Goal: Task Accomplishment & Management: Manage account settings

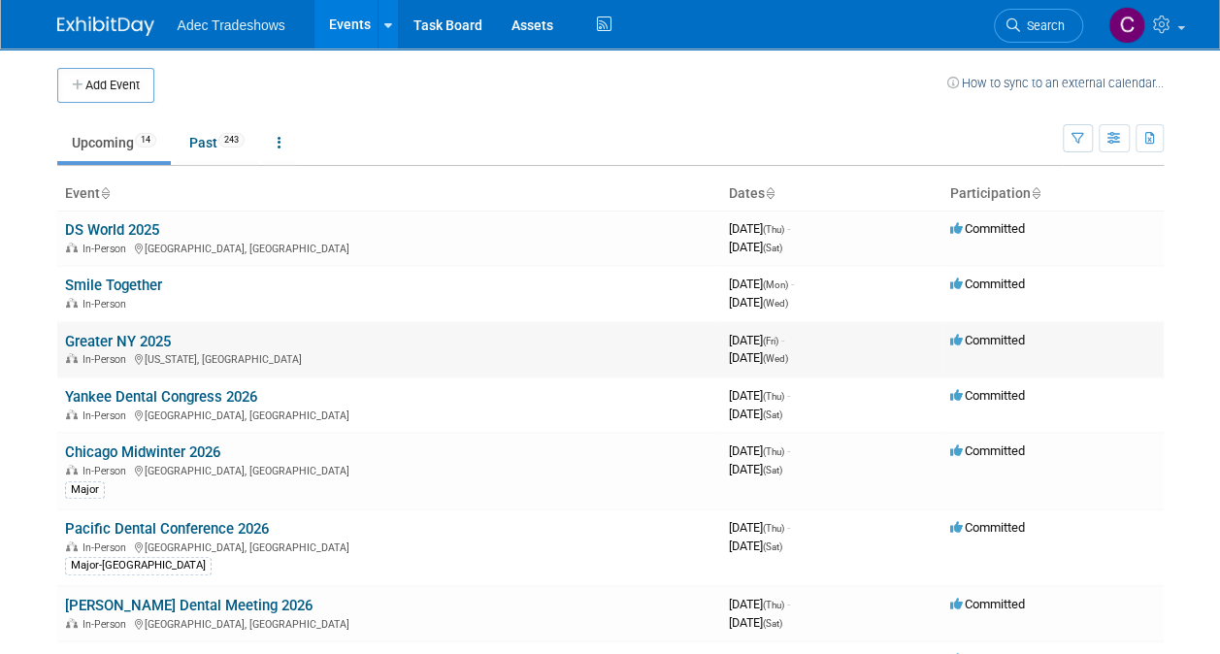
click at [151, 340] on link "Greater NY 2025" at bounding box center [118, 341] width 106 height 17
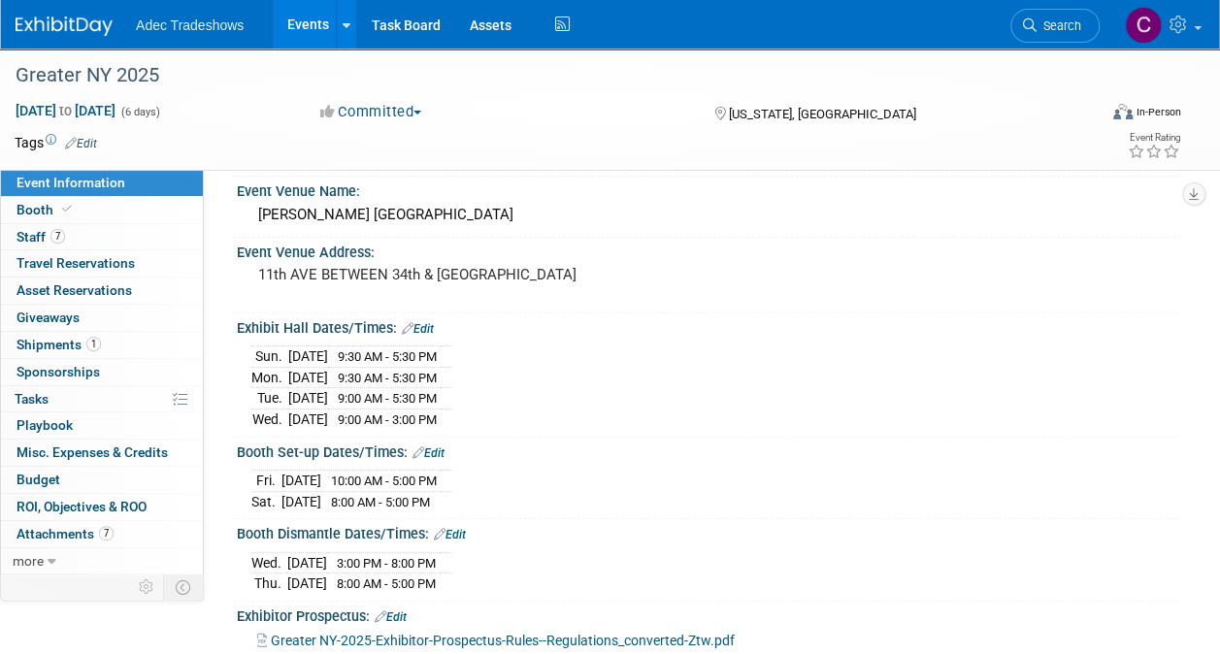
scroll to position [725, 0]
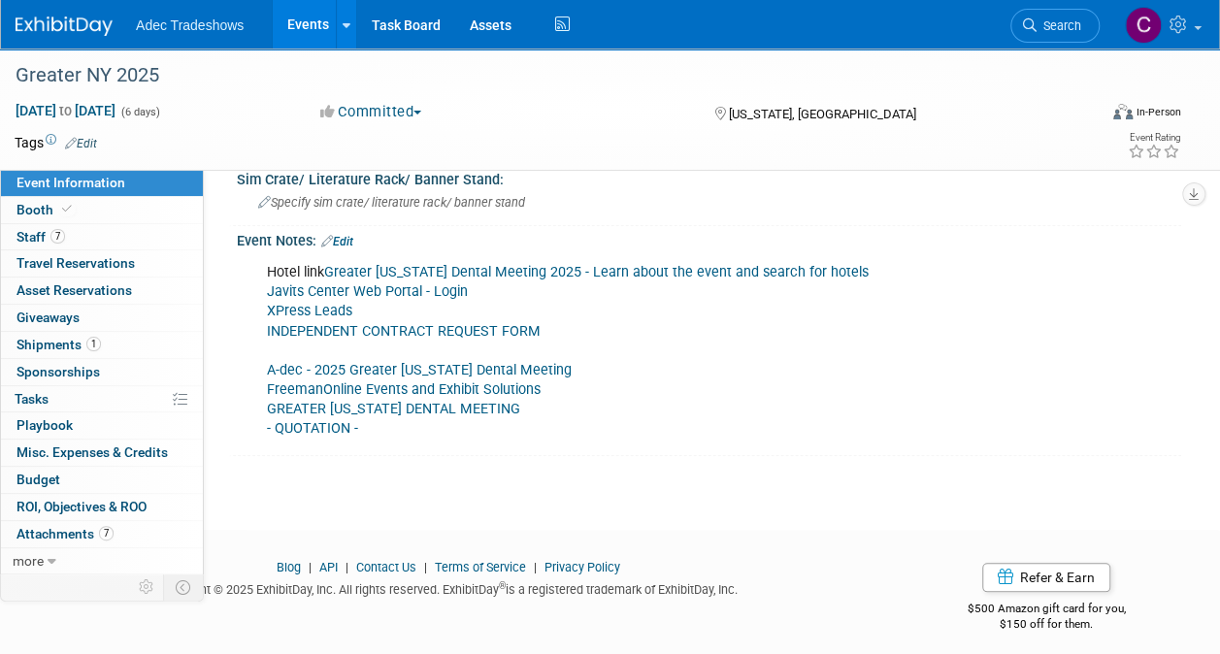
click at [485, 323] on link "INDEPENDENT CONTRACT REQUEST FORM" at bounding box center [404, 331] width 274 height 16
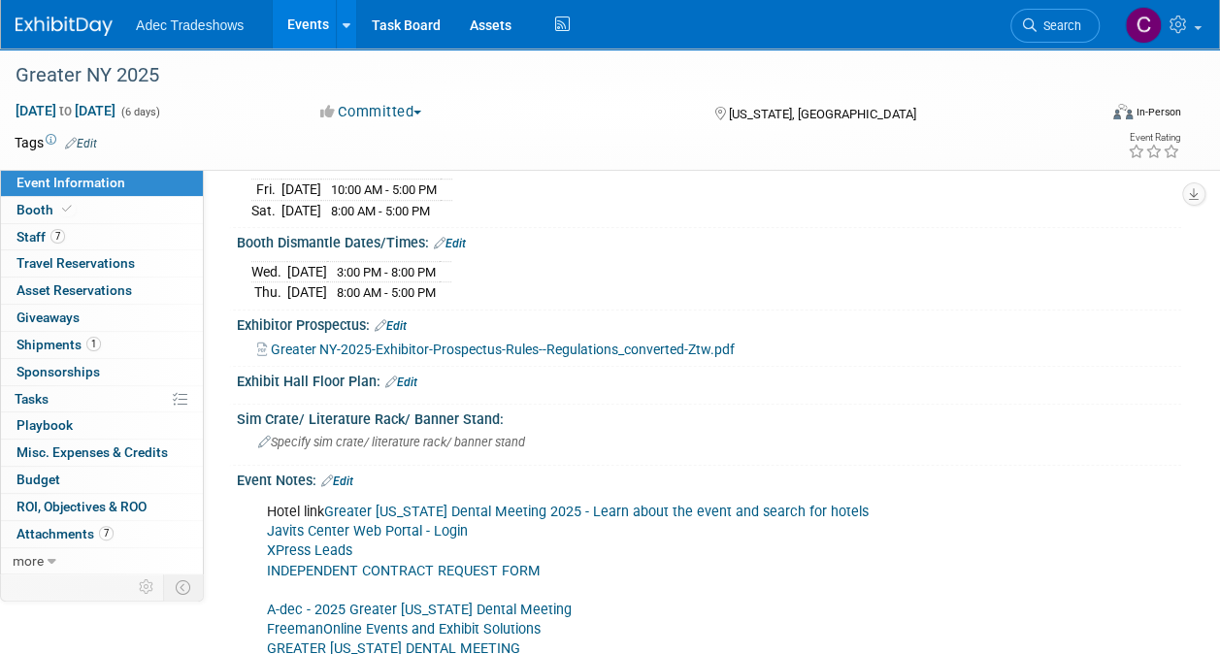
scroll to position [582, 0]
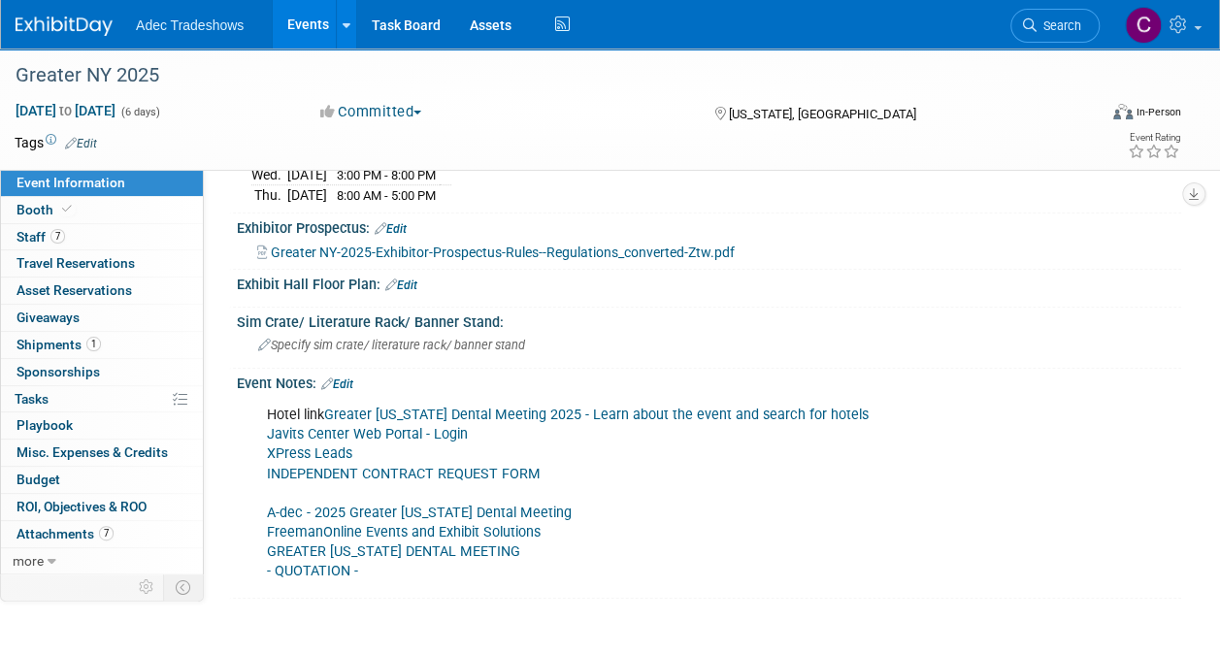
click at [496, 525] on link "FreemanOnline Events and Exhibit Solutions" at bounding box center [404, 532] width 274 height 16
click at [85, 527] on span "Attachments 7" at bounding box center [64, 534] width 97 height 16
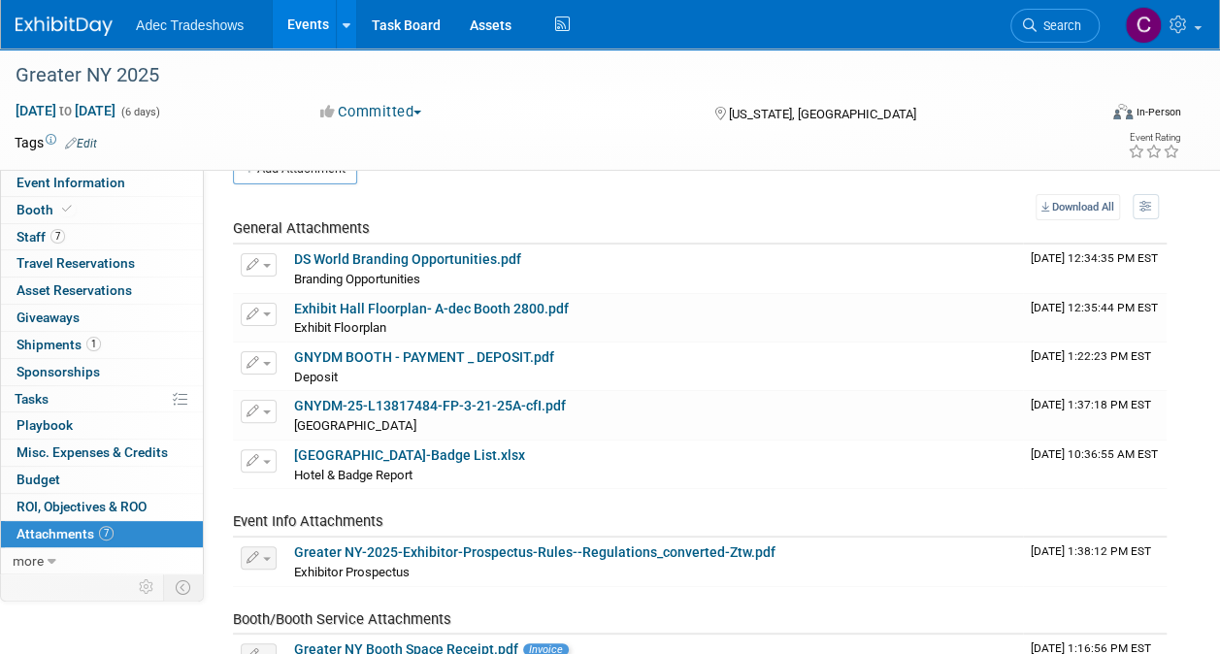
scroll to position [0, 0]
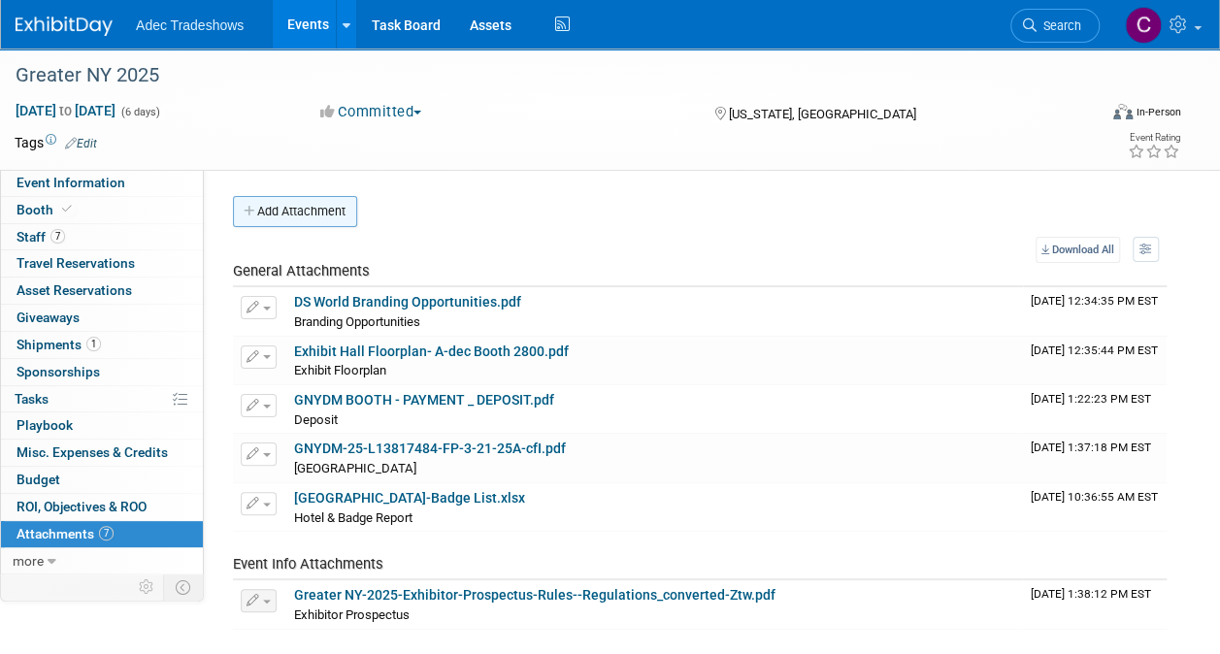
click at [295, 215] on button "Add Attachment" at bounding box center [295, 211] width 124 height 31
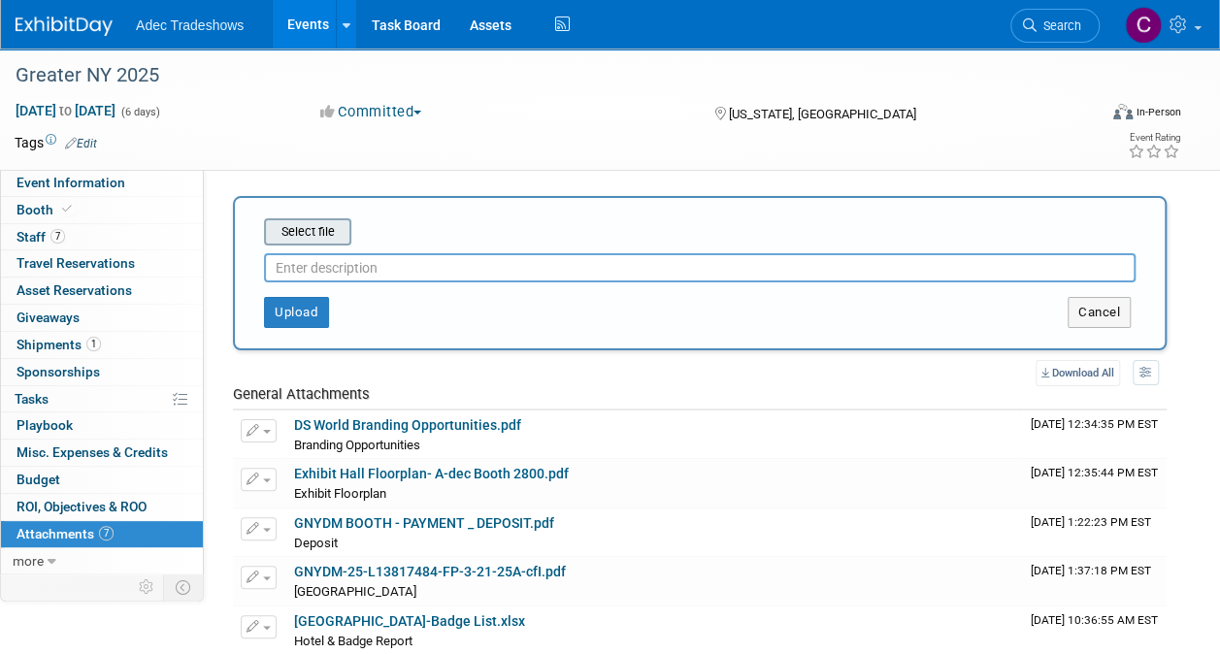
click at [300, 226] on input "file" at bounding box center [233, 231] width 231 height 23
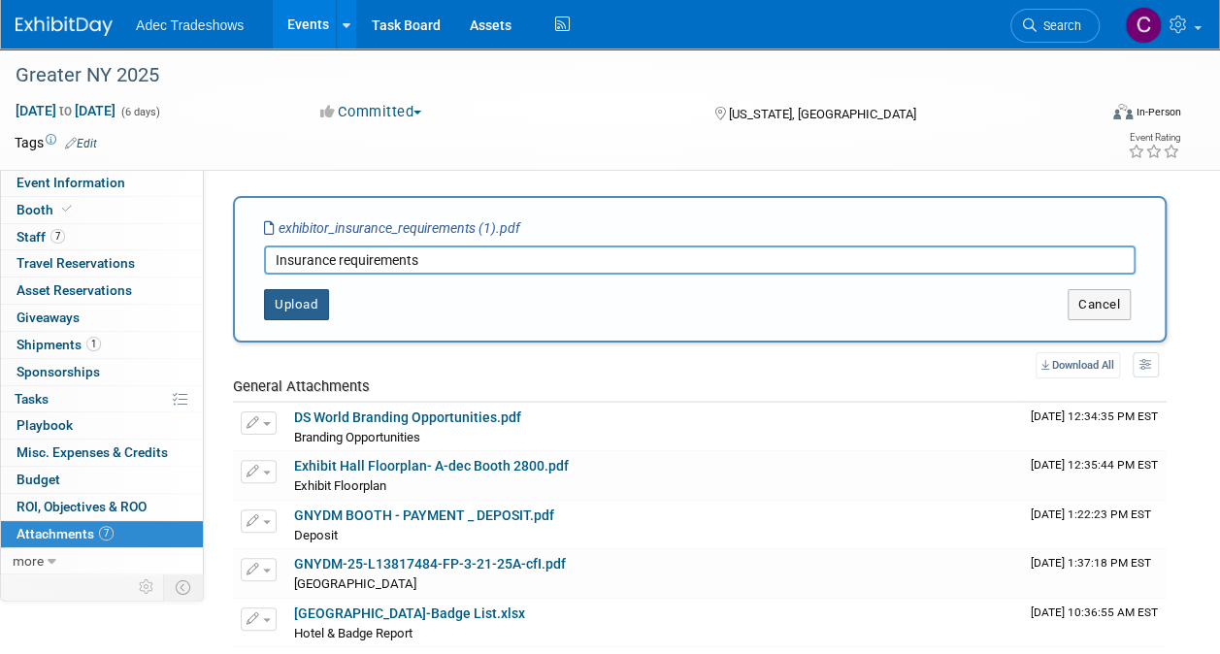
type input "Insurance requirements"
click at [312, 299] on button "Upload" at bounding box center [296, 304] width 65 height 31
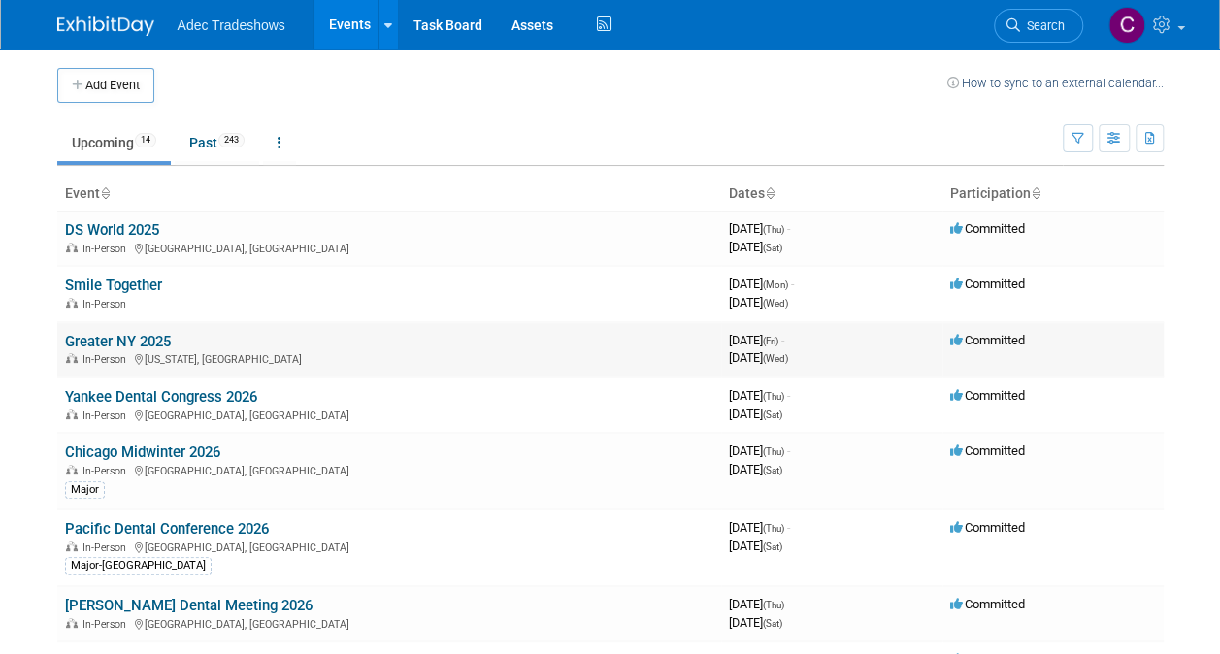
click at [98, 339] on link "Greater NY 2025" at bounding box center [118, 341] width 106 height 17
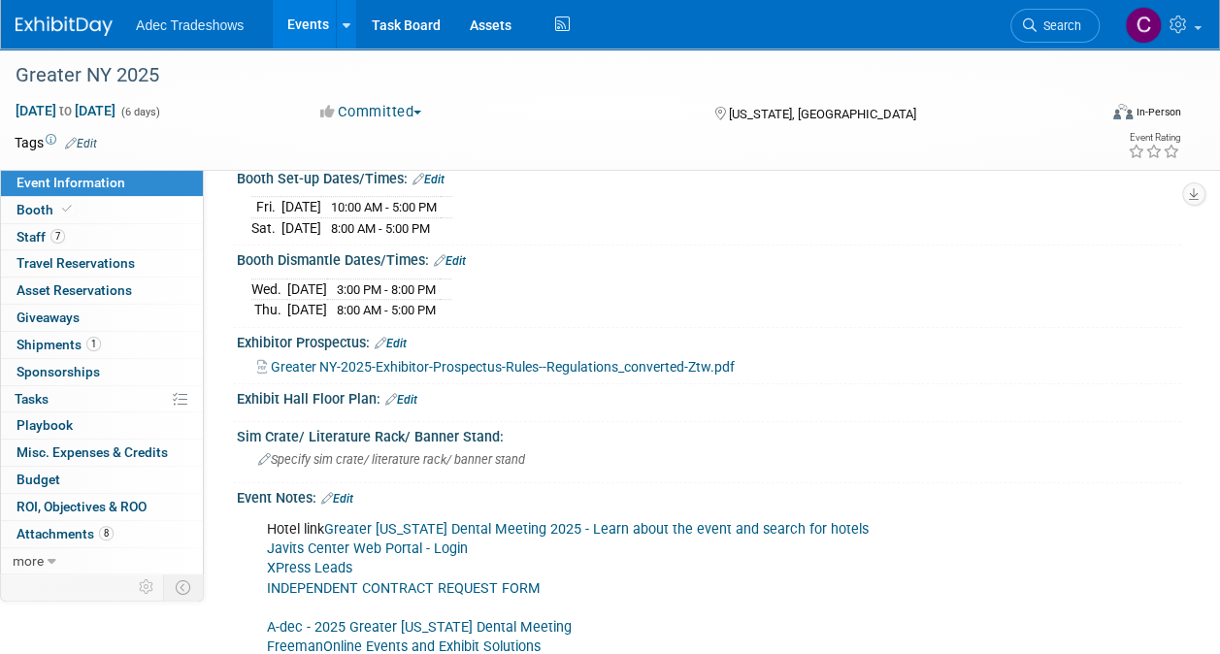
scroll to position [582, 0]
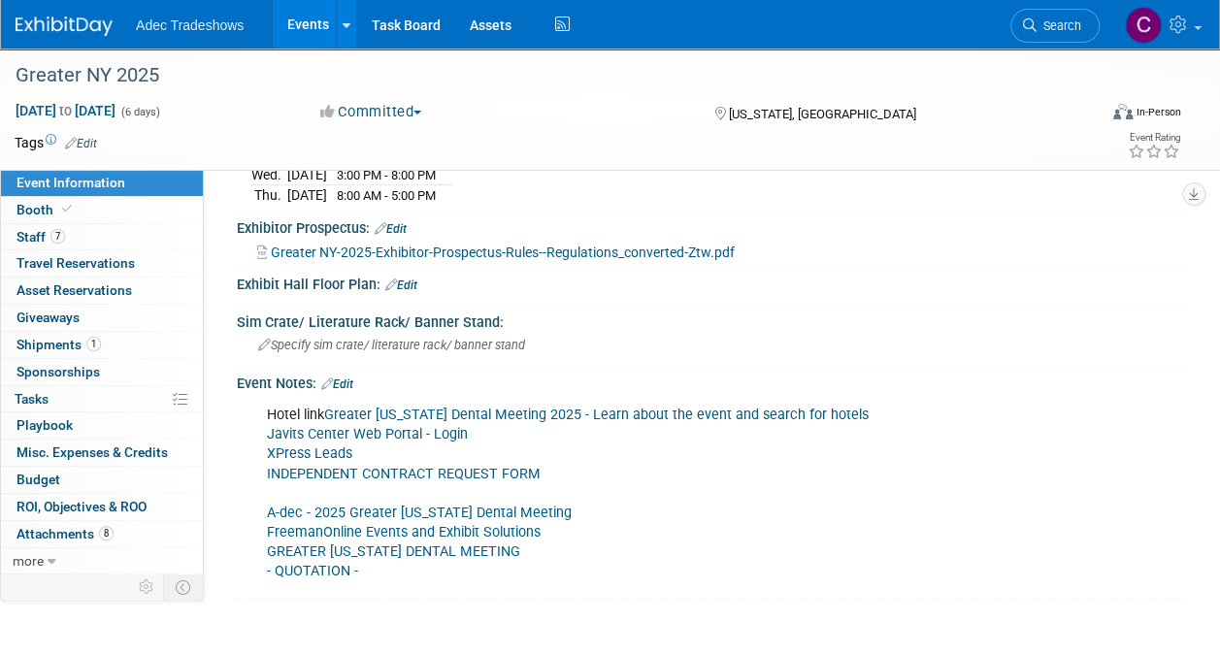
drag, startPoint x: 375, startPoint y: 498, endPoint x: 384, endPoint y: 501, distance: 10.1
click at [377, 505] on link "A-dec - 2025 Greater New York Dental Meeting" at bounding box center [419, 513] width 305 height 16
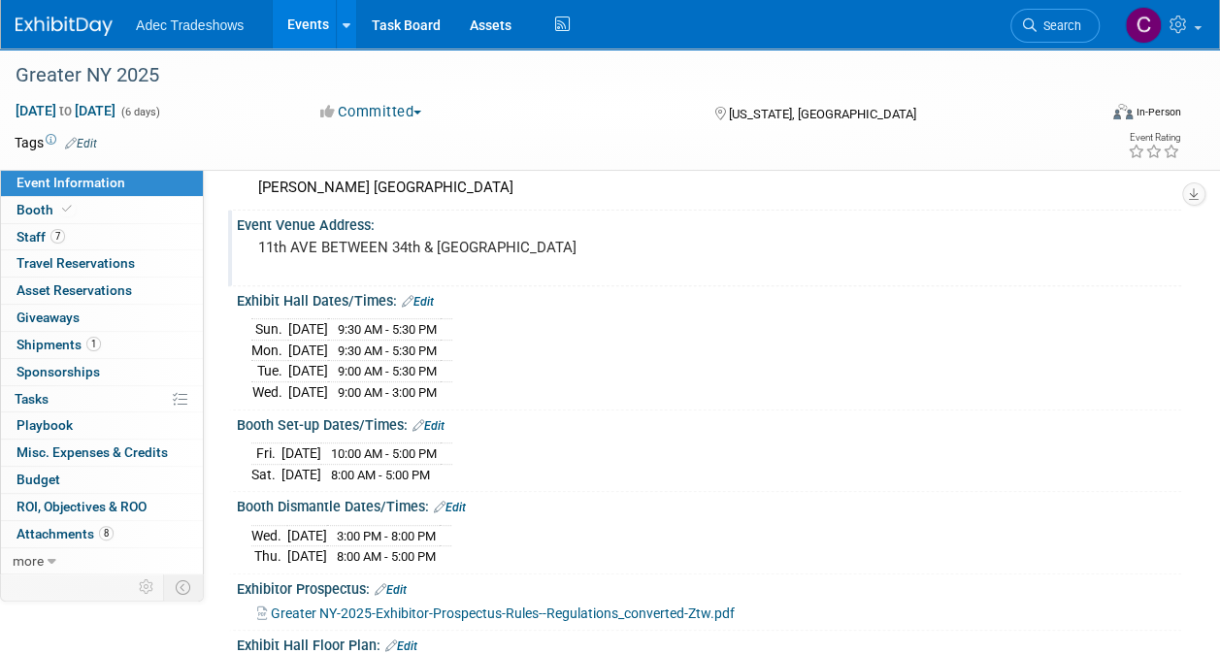
scroll to position [194, 0]
